Goal: Information Seeking & Learning: Learn about a topic

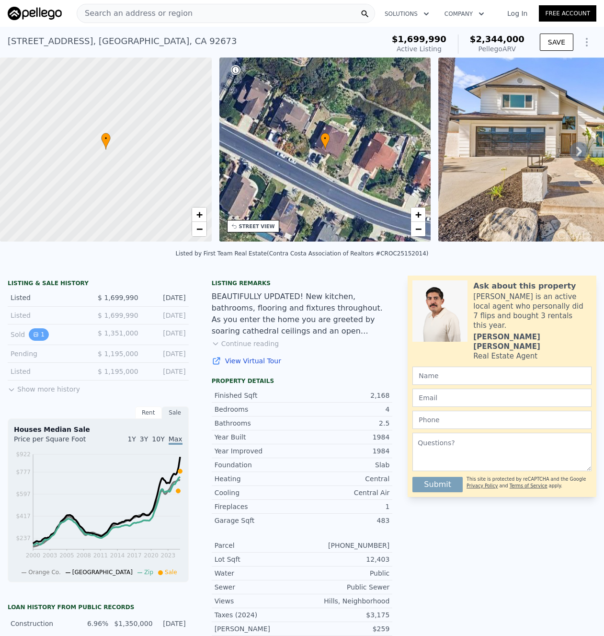
click at [38, 334] on icon "View historical data" at bounding box center [36, 335] width 6 height 6
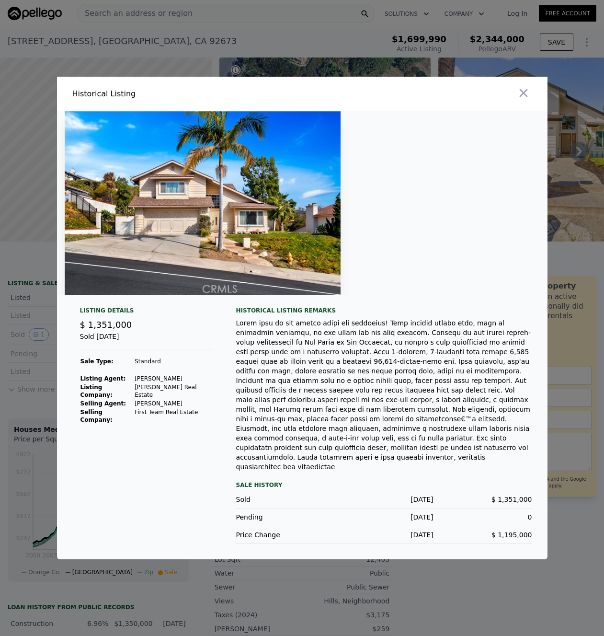
click at [275, 238] on img at bounding box center [203, 203] width 276 height 184
click at [521, 97] on icon "button" at bounding box center [523, 93] width 8 height 8
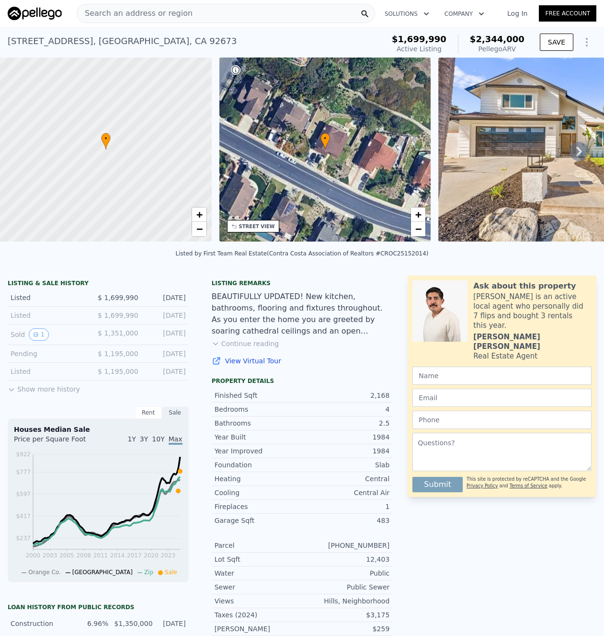
click at [53, 389] on button "Show more history" at bounding box center [44, 386] width 72 height 13
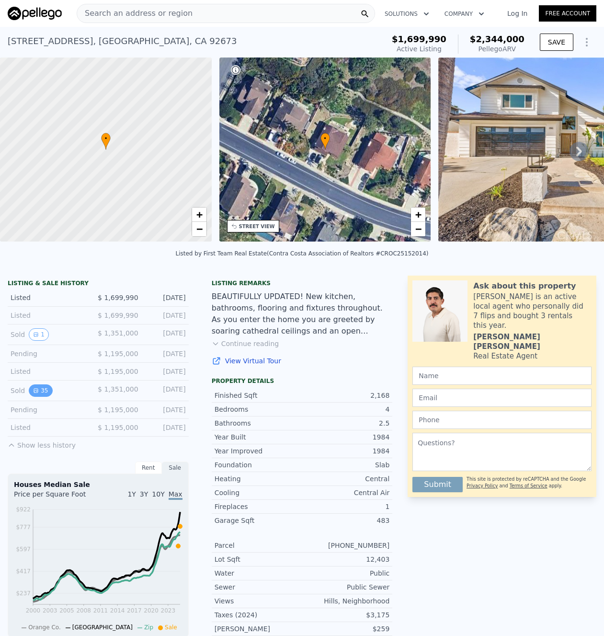
click at [39, 388] on button "35" at bounding box center [40, 390] width 23 height 12
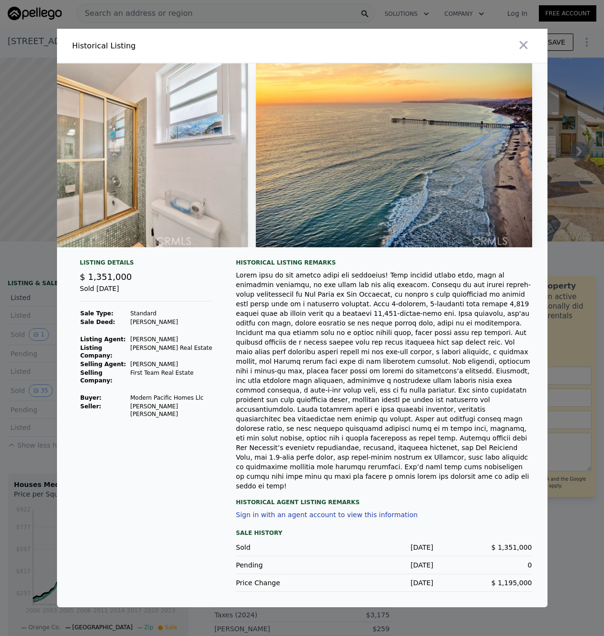
scroll to position [0, 9586]
click at [521, 52] on icon "button" at bounding box center [523, 44] width 13 height 13
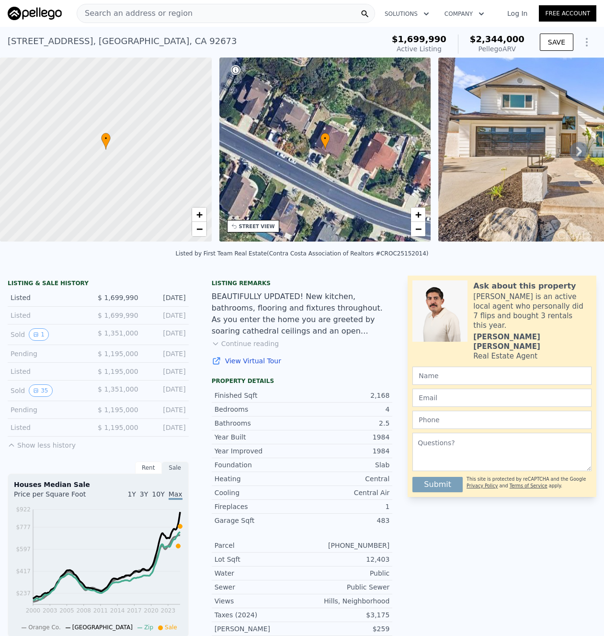
scroll to position [0, 0]
click at [38, 393] on button "35" at bounding box center [40, 390] width 23 height 12
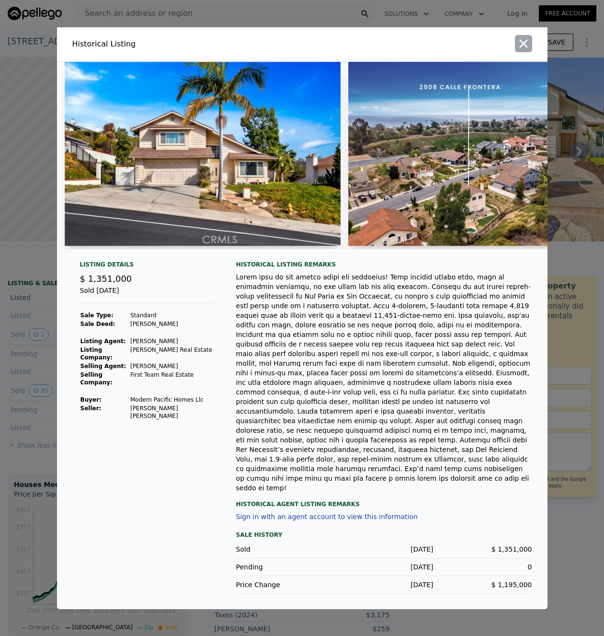
drag, startPoint x: 504, startPoint y: 58, endPoint x: 519, endPoint y: 50, distance: 17.2
click at [505, 58] on div at bounding box center [427, 44] width 242 height 34
click at [520, 49] on icon "button" at bounding box center [523, 43] width 13 height 13
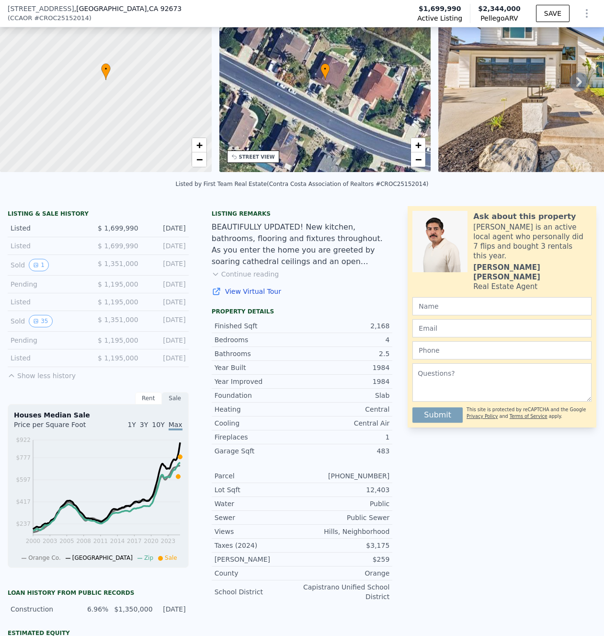
scroll to position [47, 0]
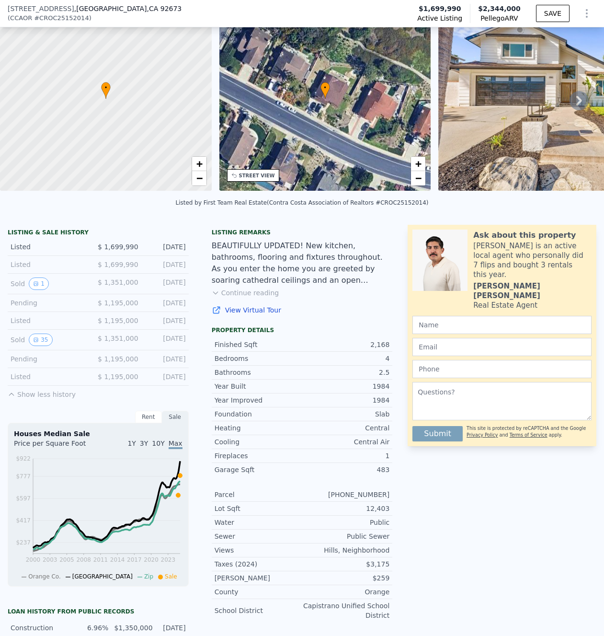
click at [231, 291] on button "Continue reading" at bounding box center [246, 293] width 68 height 10
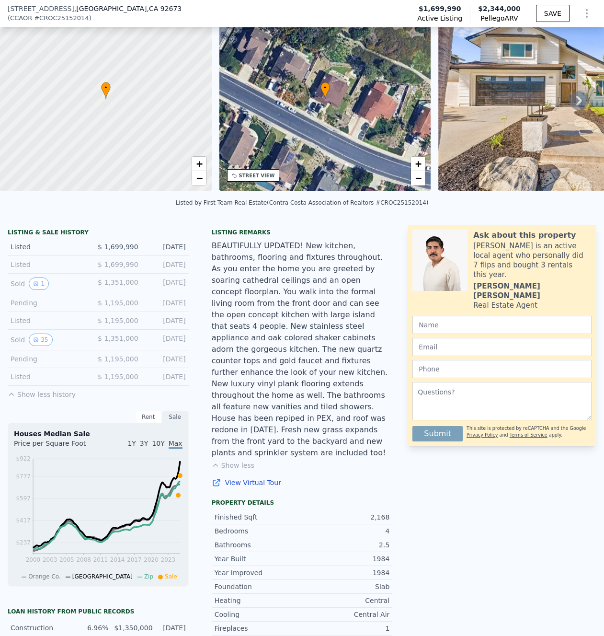
click at [248, 478] on link "View Virtual Tour" at bounding box center [302, 483] width 181 height 10
